Goal: Task Accomplishment & Management: Use online tool/utility

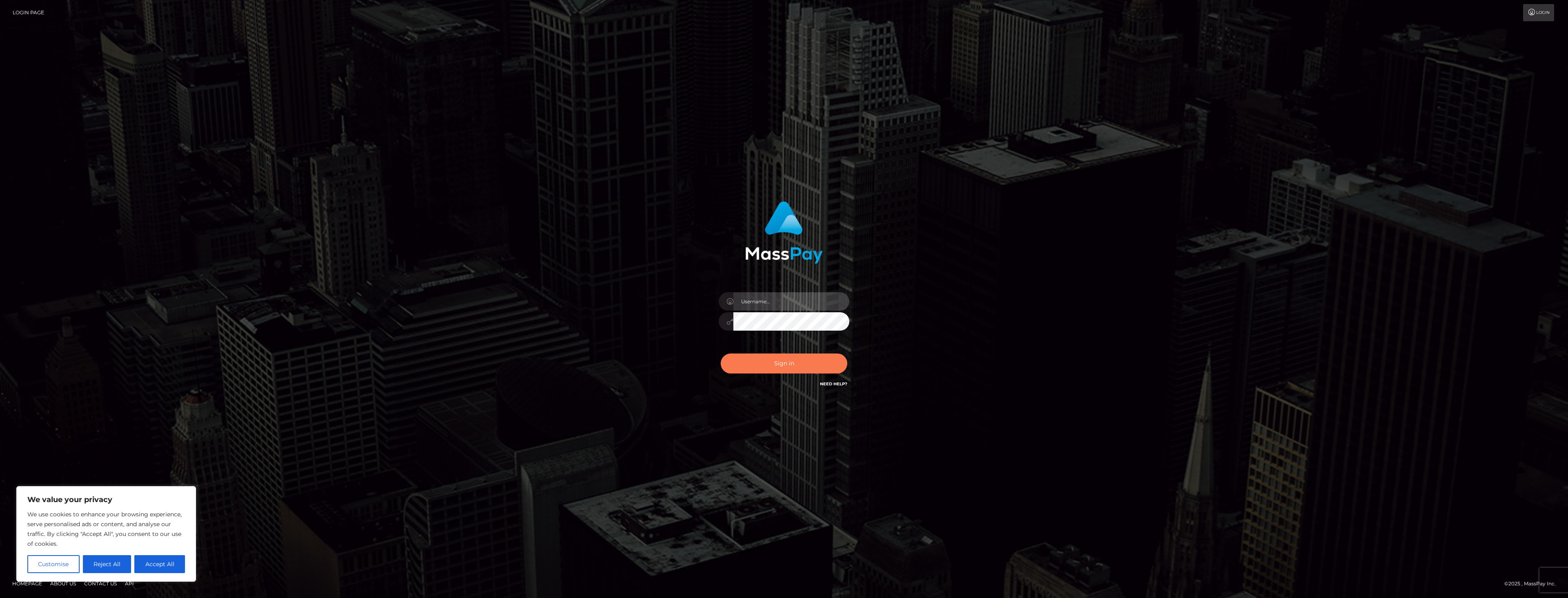
type input "dat.rush"
click at [791, 355] on button "Sign in" at bounding box center [784, 363] width 127 height 20
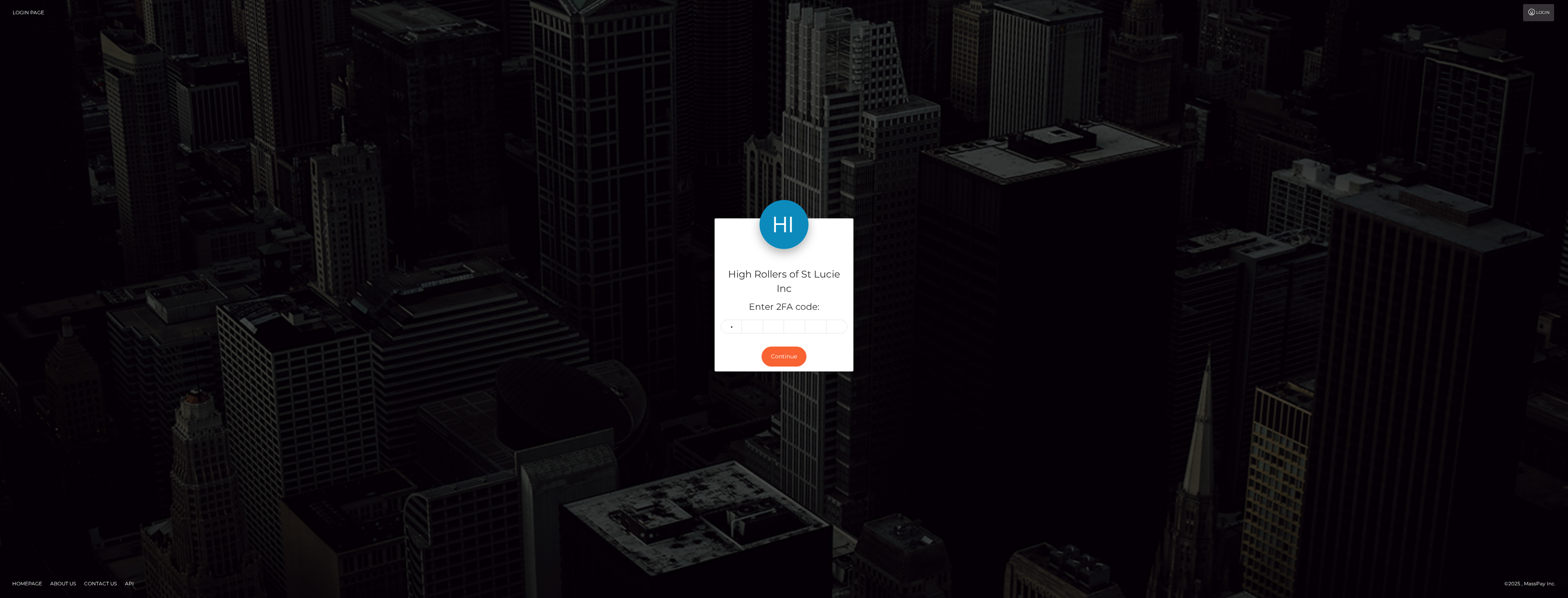
type input "1"
type input "0"
type input "5"
type input "1"
type input "4"
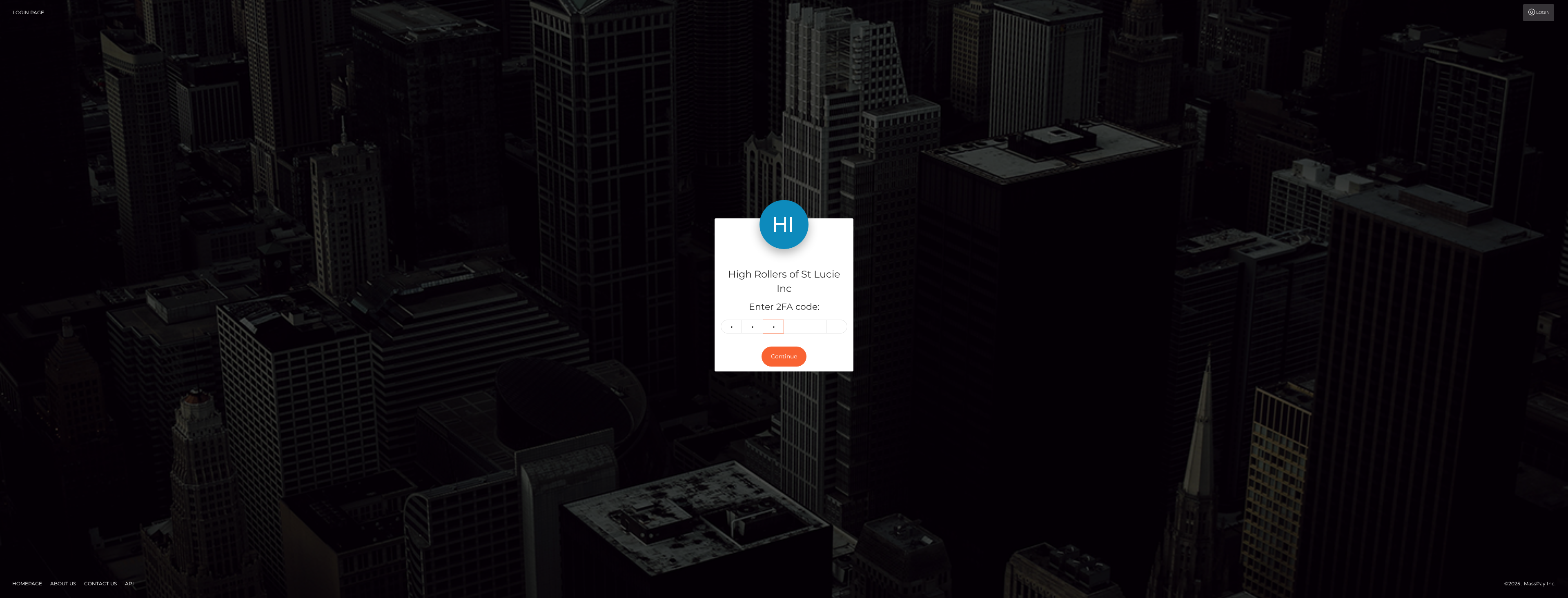
type input "1"
type input "0"
type input "5"
type input "1"
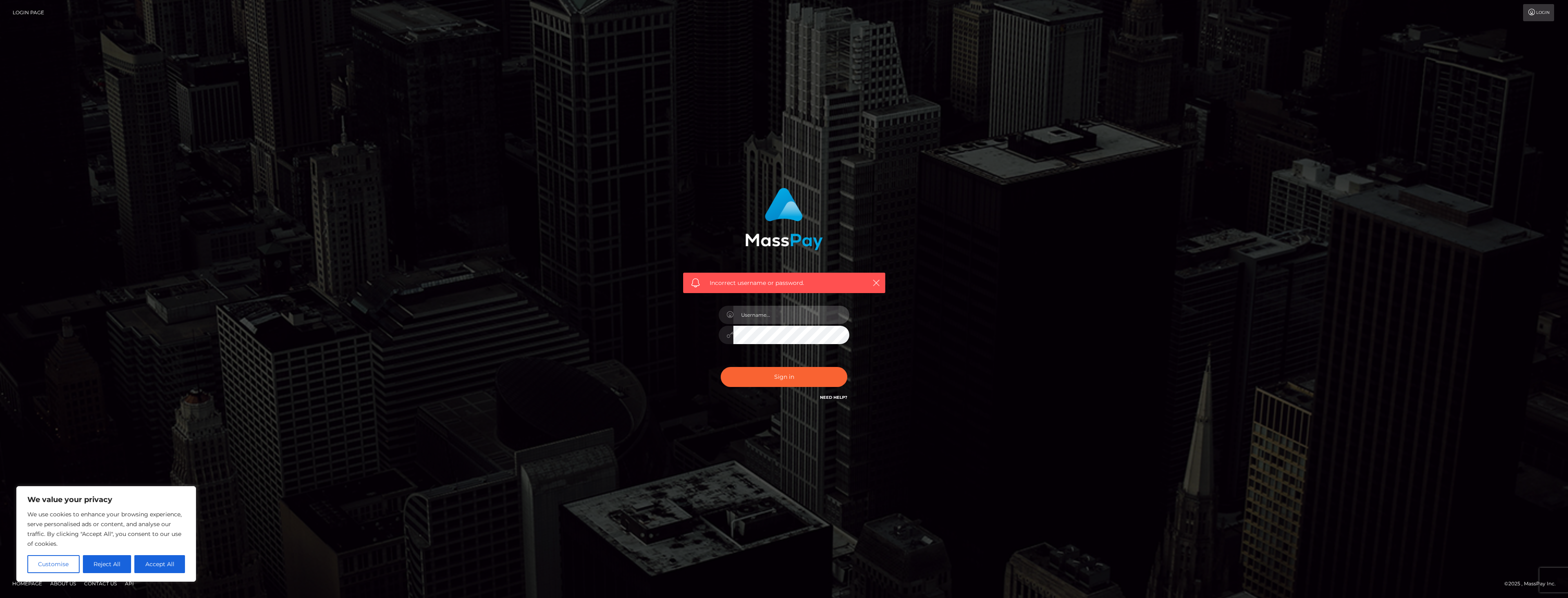
type input "dat.rush"
click at [756, 376] on button "Sign in" at bounding box center [784, 377] width 127 height 20
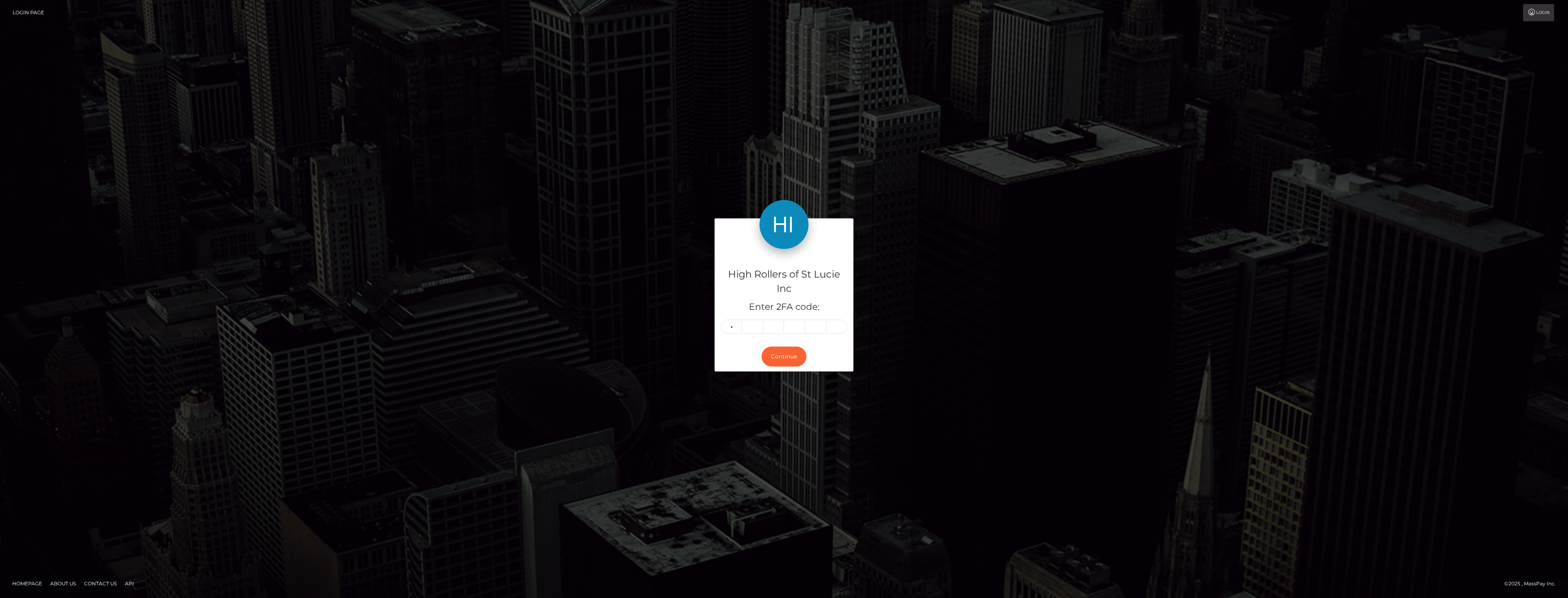
type input "1"
type input "0"
type input "5"
type input "1"
type input "4"
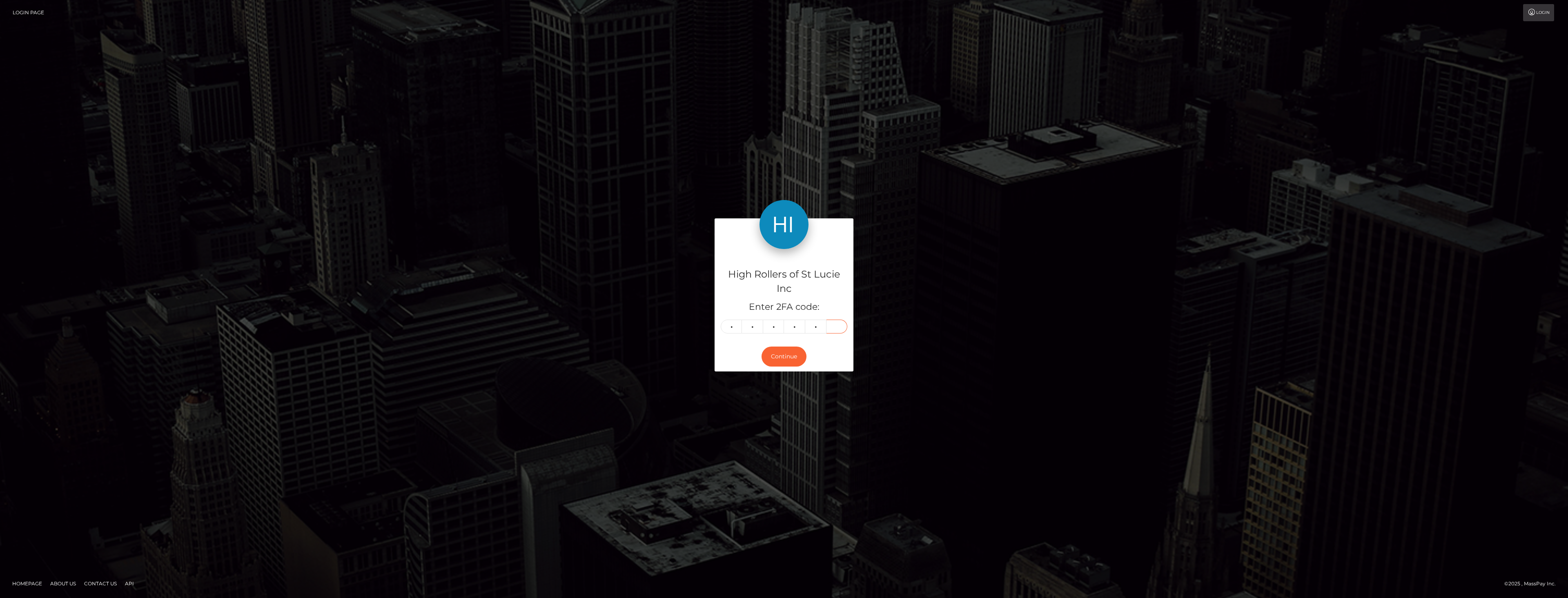
type input "0"
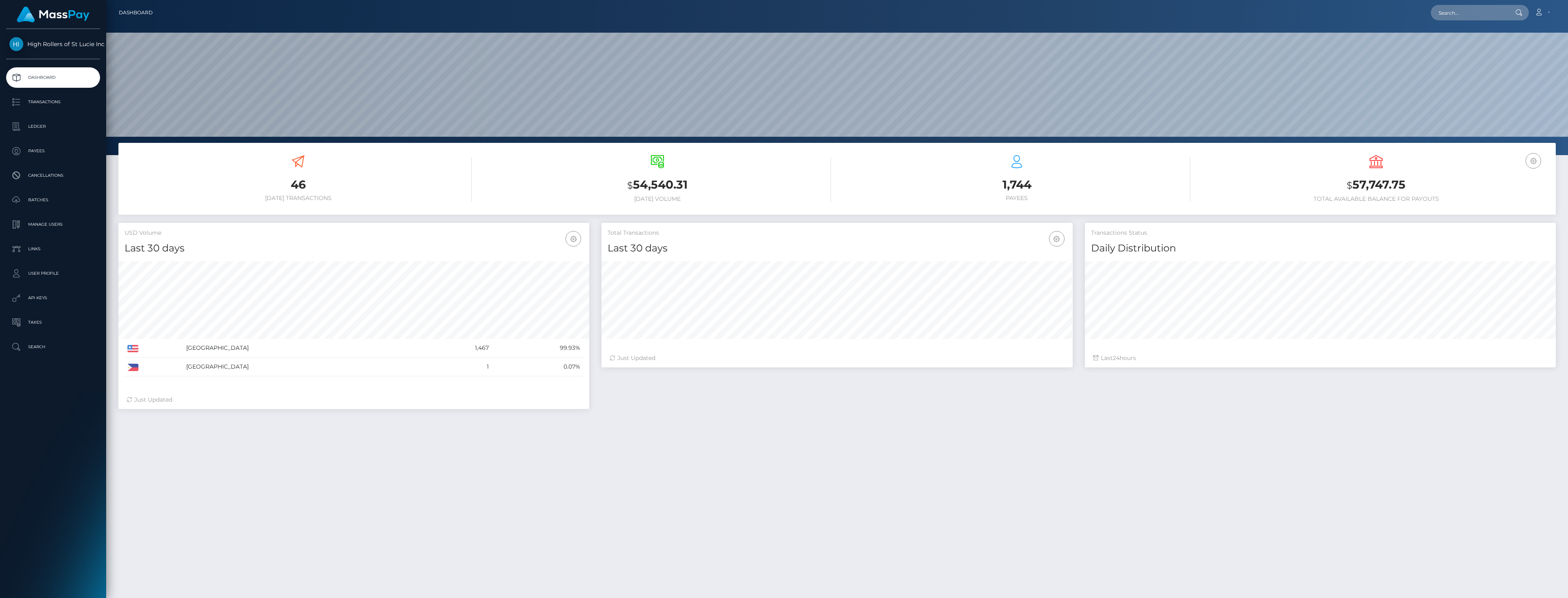
scroll to position [145, 471]
click at [39, 105] on p "Transactions" at bounding box center [53, 102] width 88 height 12
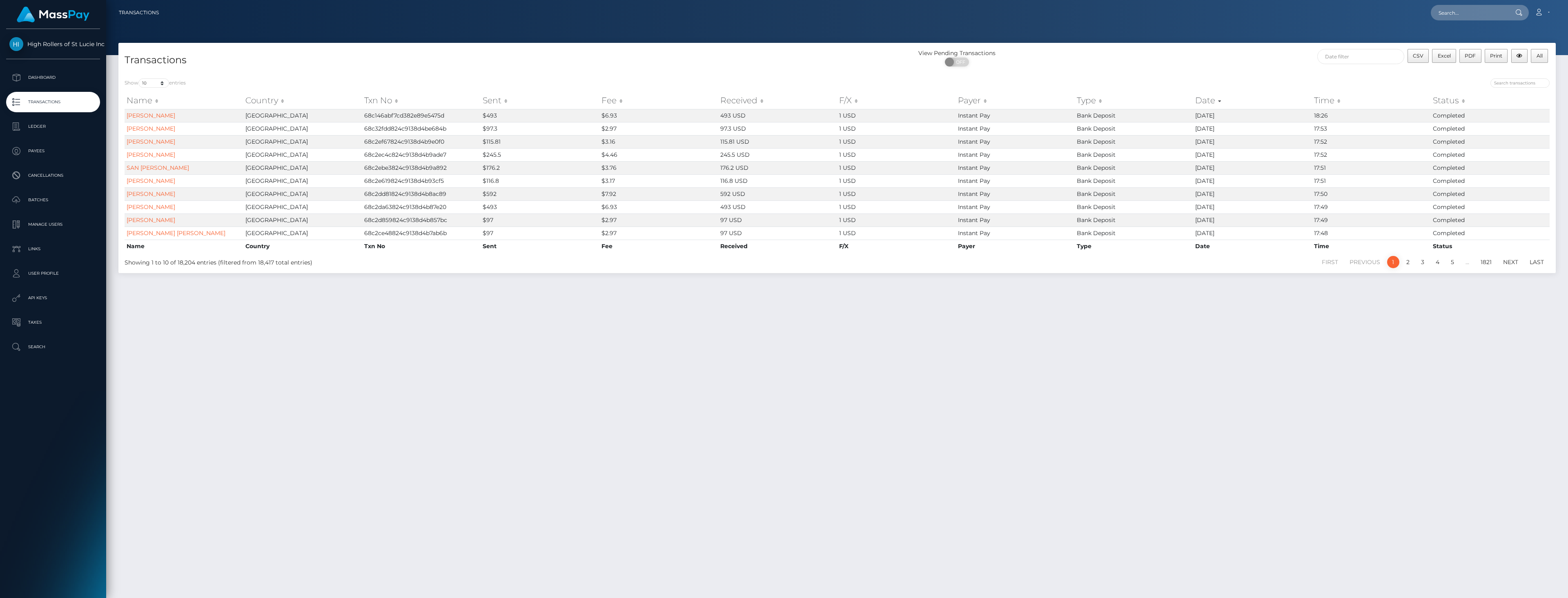
click at [343, 305] on div "Transactions View Pending Transactions ON OFF CSV Excel PDF Print All Show 10 2…" at bounding box center [837, 316] width 1462 height 548
click at [55, 84] on p "Dashboard" at bounding box center [53, 77] width 88 height 12
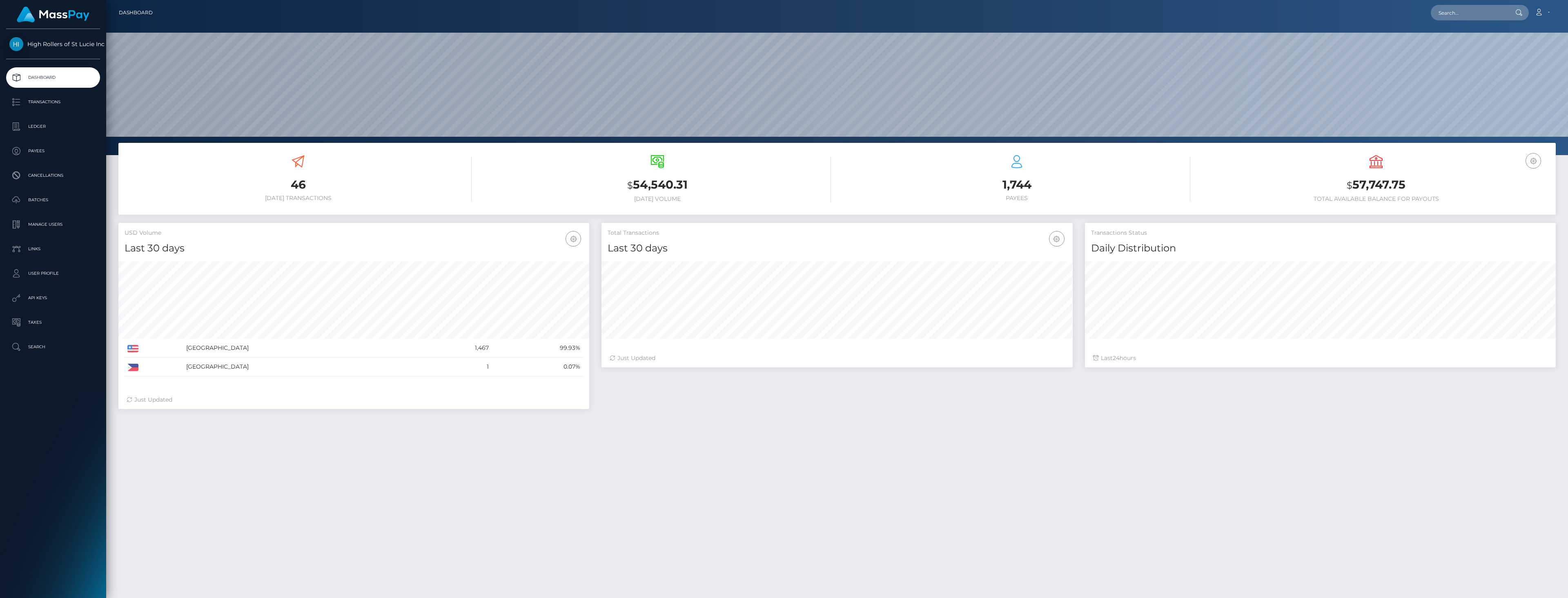
scroll to position [145, 471]
click at [1077, 448] on div "46 [DATE] Transactions $ 54,540.31 [DATE] Volume $" at bounding box center [837, 417] width 1462 height 548
click at [122, 364] on div "United States 1,467 99.93% Philippines" at bounding box center [354, 319] width 471 height 130
click at [59, 203] on p "Batches" at bounding box center [53, 200] width 88 height 12
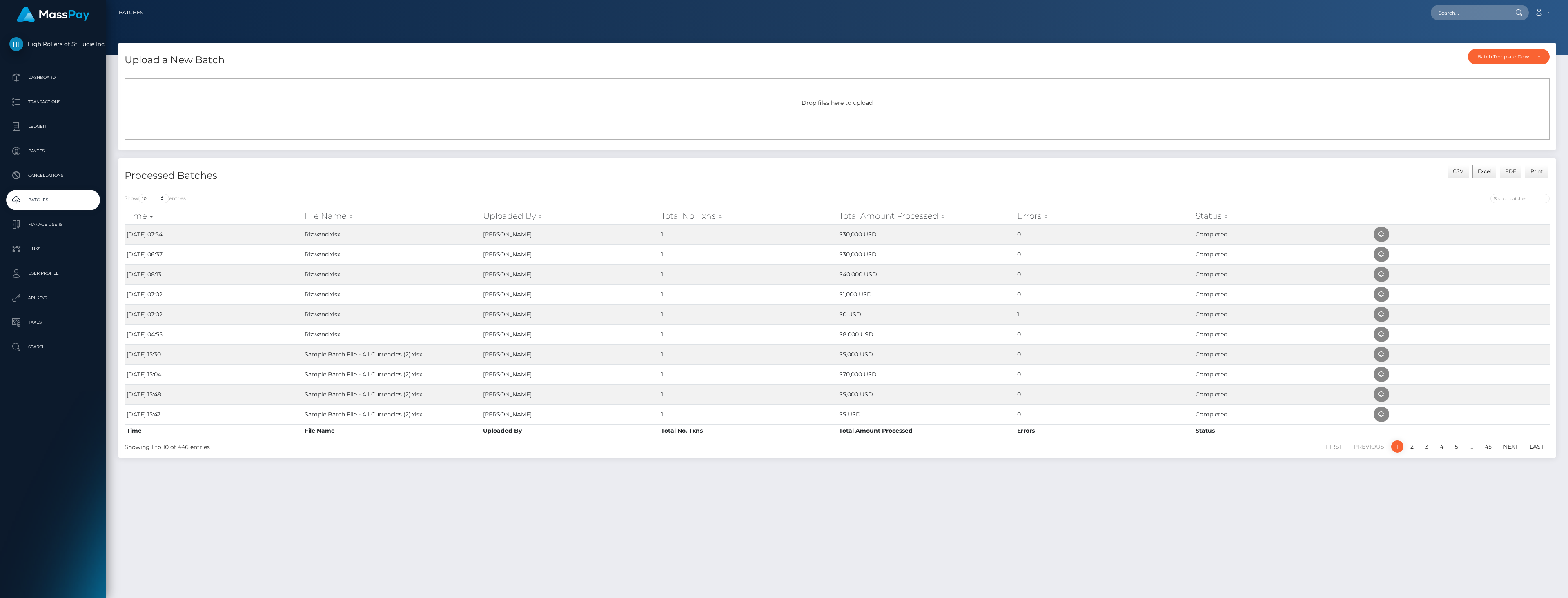
click at [720, 123] on div "Drop files here to upload" at bounding box center [837, 109] width 1425 height 61
